Goal: Use online tool/utility: Utilize a website feature to perform a specific function

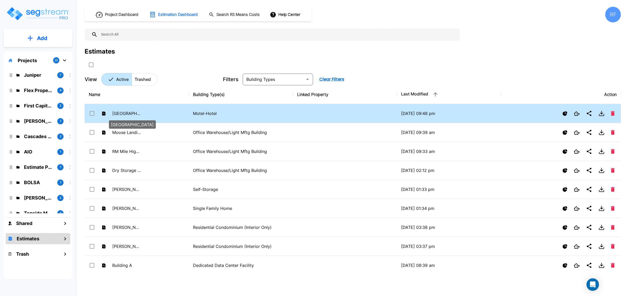
click at [140, 112] on p "[GEOGRAPHIC_DATA]" at bounding box center [126, 113] width 29 height 6
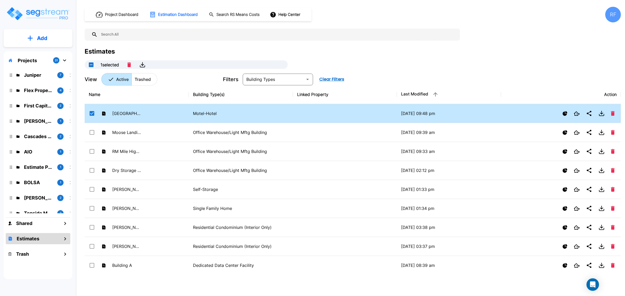
click at [261, 115] on p "Motel-Hotel" at bounding box center [241, 113] width 96 height 6
checkbox input "false"
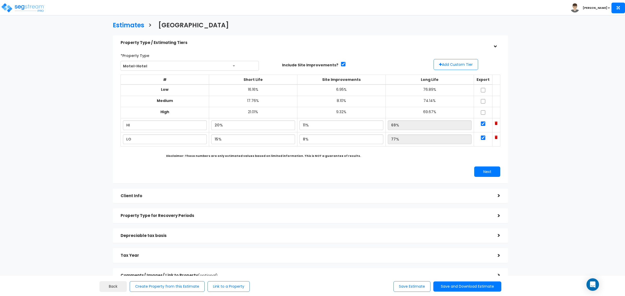
click at [533, 163] on div "Estimates > [GEOGRAPHIC_DATA] Property Type / Estimating Tiers > *Property Type…" at bounding box center [310, 153] width 514 height 385
click at [319, 128] on input "11%" at bounding box center [341, 126] width 84 height 10
drag, startPoint x: 320, startPoint y: 127, endPoint x: 295, endPoint y: 132, distance: 25.3
click at [297, 132] on td "11%" at bounding box center [341, 125] width 88 height 14
type input "9.00%"
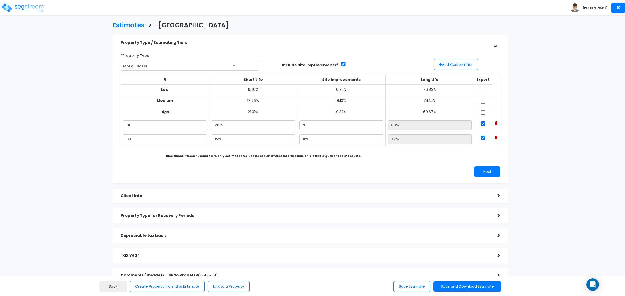
type input "71.00%"
click at [341, 157] on b "Disclaimer: These numbers are only estimated values based on limited informatio…" at bounding box center [263, 156] width 195 height 4
drag, startPoint x: 315, startPoint y: 141, endPoint x: 268, endPoint y: 135, distance: 47.2
click at [268, 135] on tr "LO 15% 8% 77%" at bounding box center [310, 139] width 379 height 14
type input "5.00%"
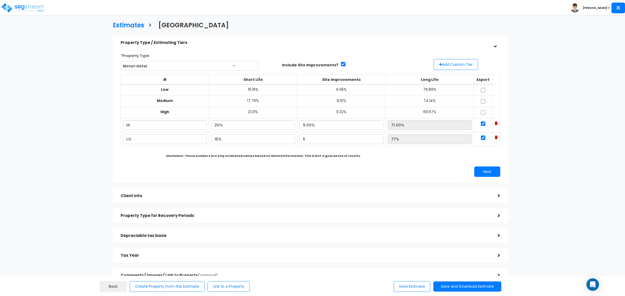
type input "80.00%"
click at [375, 167] on div "Next" at bounding box center [407, 172] width 194 height 10
click at [445, 285] on button "Save and Download Estimate" at bounding box center [467, 287] width 68 height 10
